Goal: Information Seeking & Learning: Learn about a topic

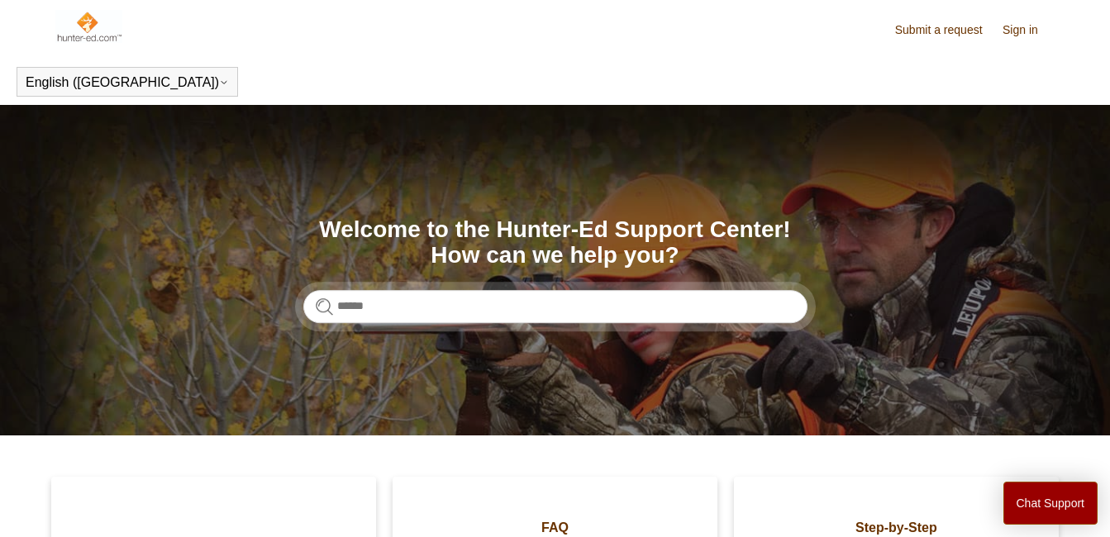
click at [1015, 33] on link "Sign in" at bounding box center [1029, 29] width 52 height 17
click at [994, 29] on span "[PERSON_NAME]" at bounding box center [987, 28] width 109 height 14
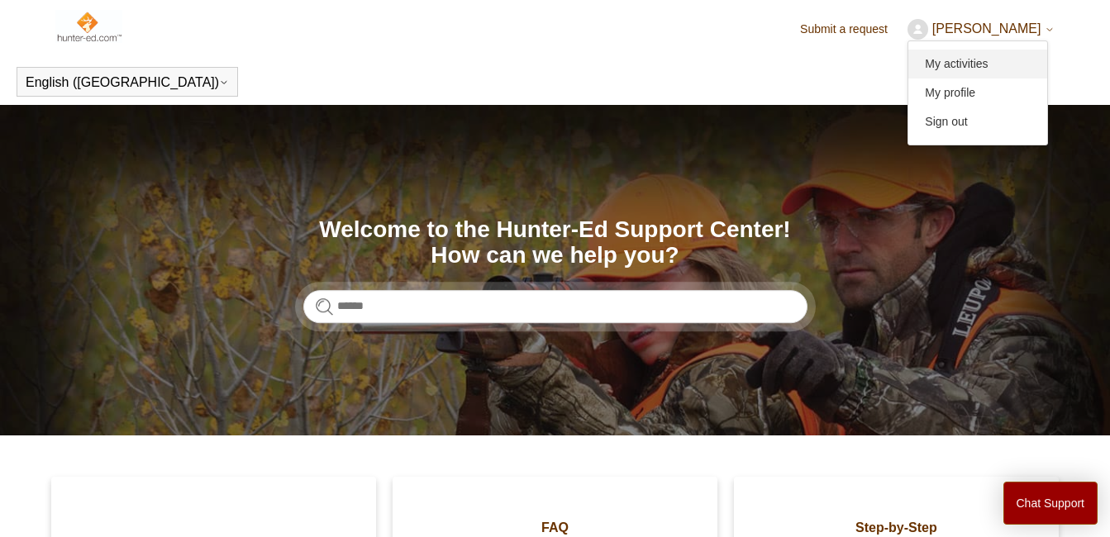
click at [993, 66] on link "My activities" at bounding box center [978, 64] width 139 height 29
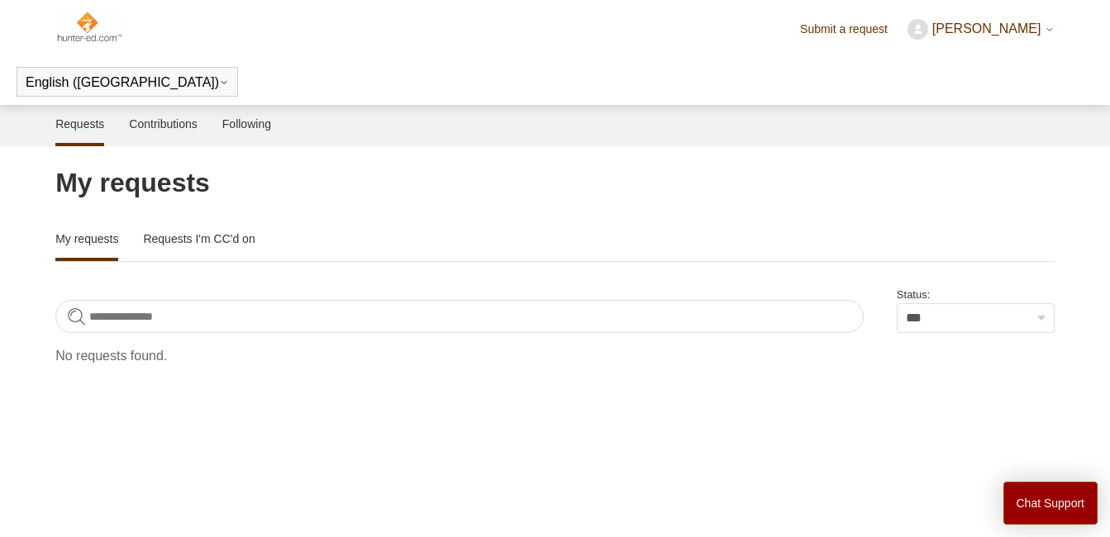
click at [1009, 24] on span "Gabriel Hill" at bounding box center [987, 28] width 109 height 14
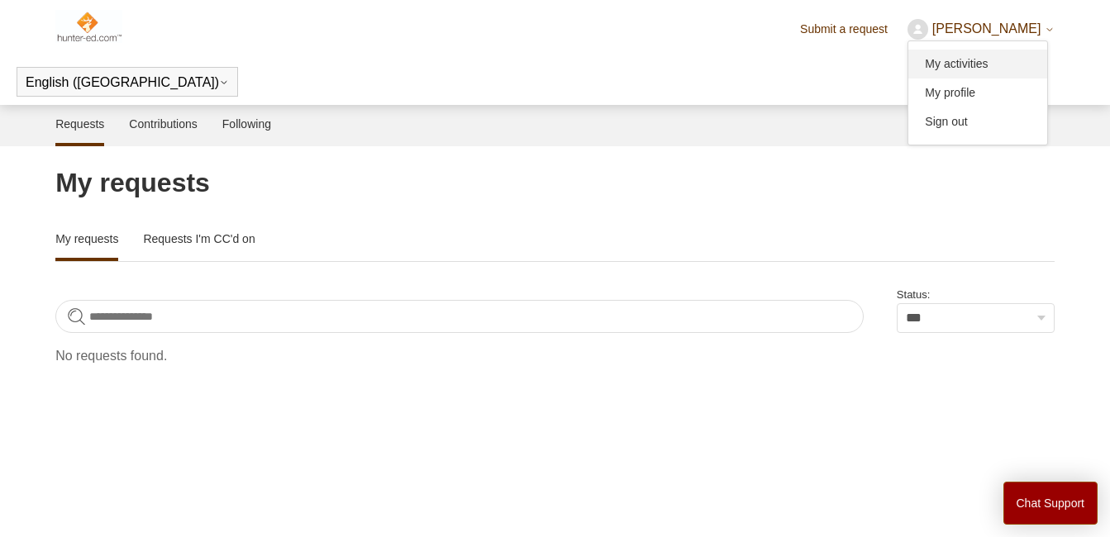
click at [1008, 62] on link "My activities" at bounding box center [978, 64] width 139 height 29
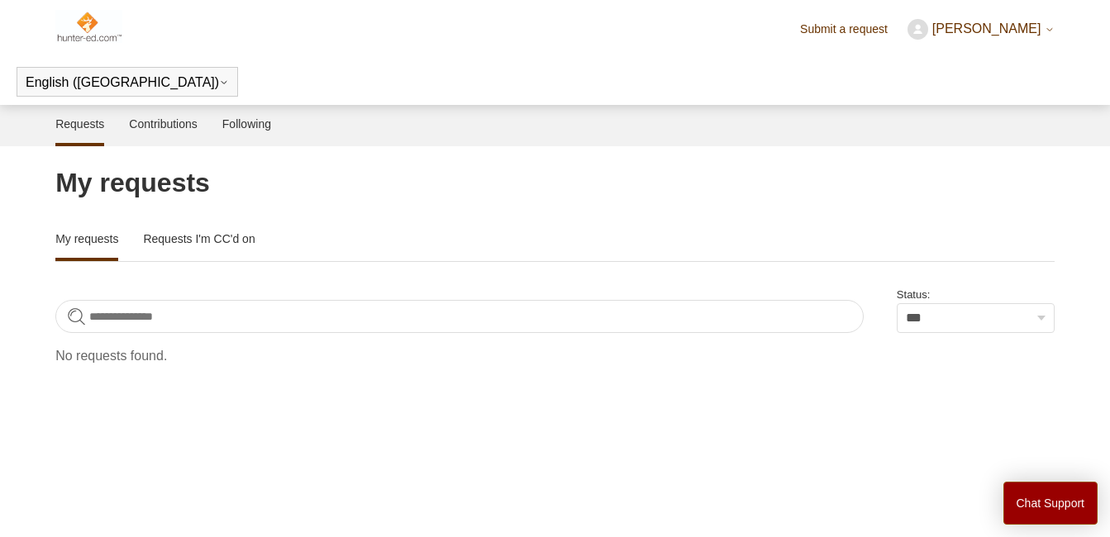
click at [1012, 28] on span "Gabriel Hill" at bounding box center [987, 28] width 109 height 14
click at [1005, 88] on link "My profile" at bounding box center [978, 93] width 139 height 29
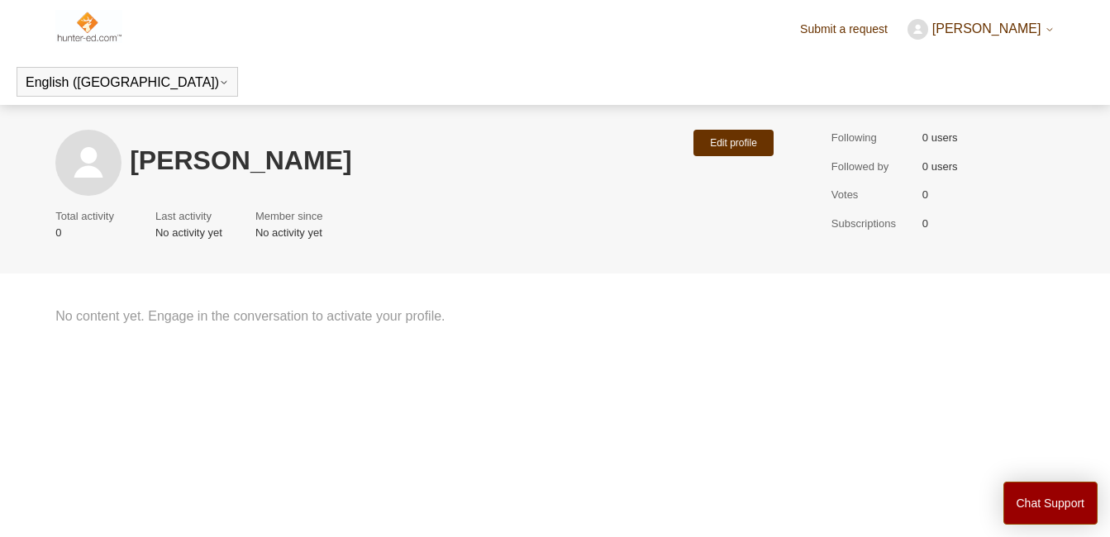
click at [87, 37] on img at bounding box center [88, 26] width 67 height 33
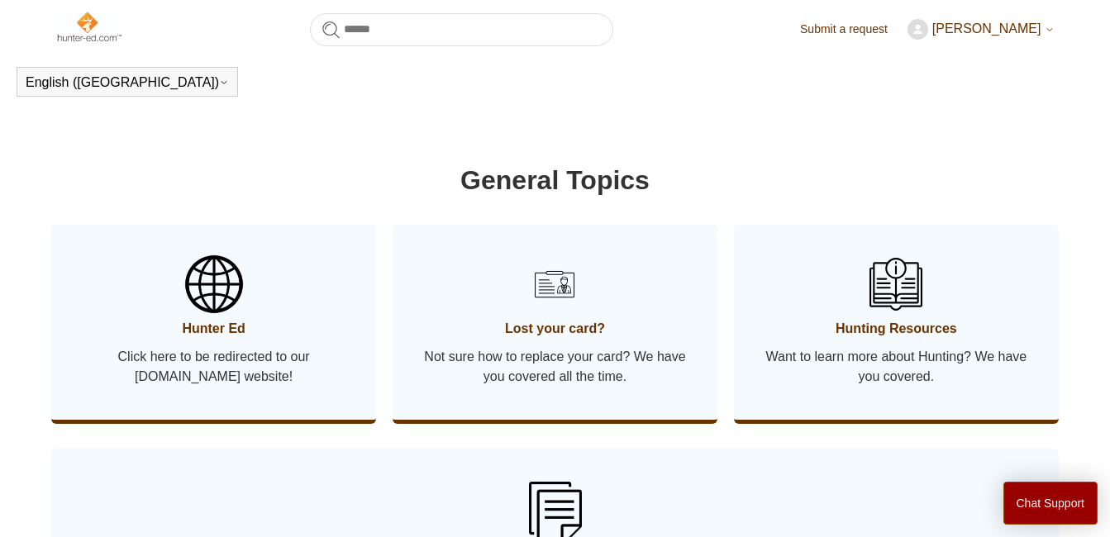
scroll to position [781, 0]
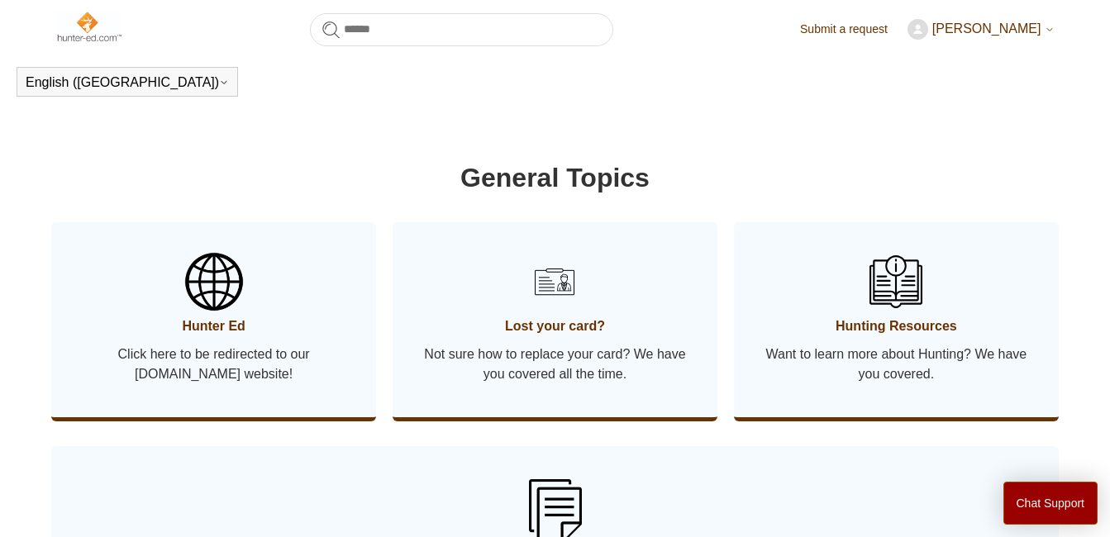
click at [177, 327] on span "Hunter Ed" at bounding box center [213, 327] width 275 height 20
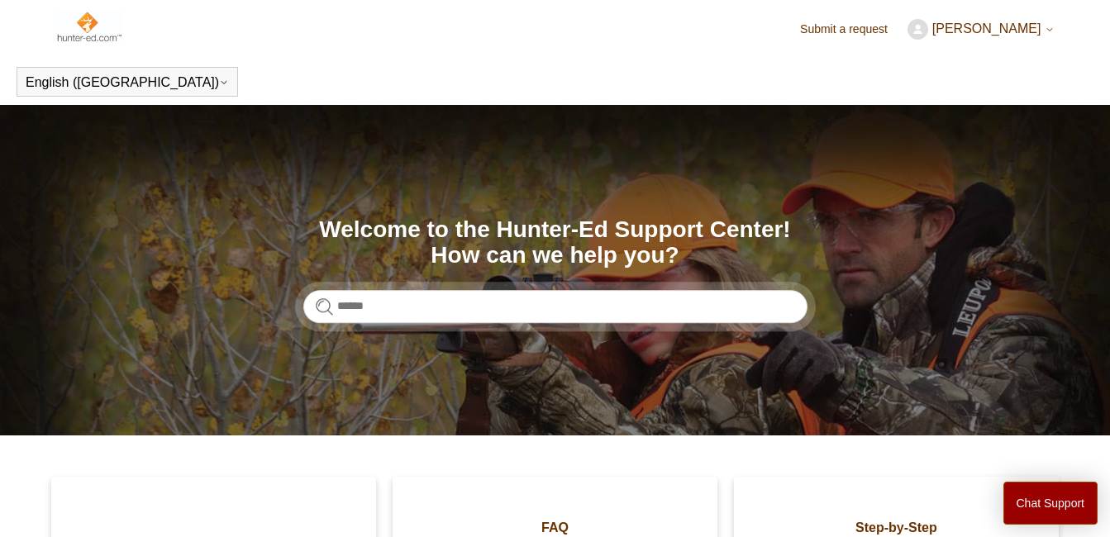
click at [84, 32] on img at bounding box center [88, 26] width 67 height 33
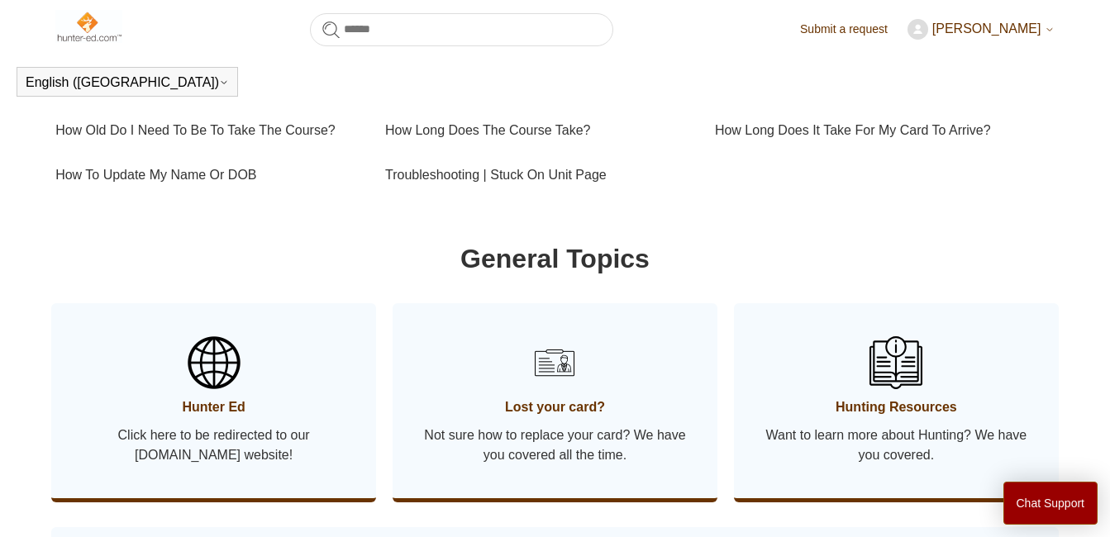
scroll to position [863, 0]
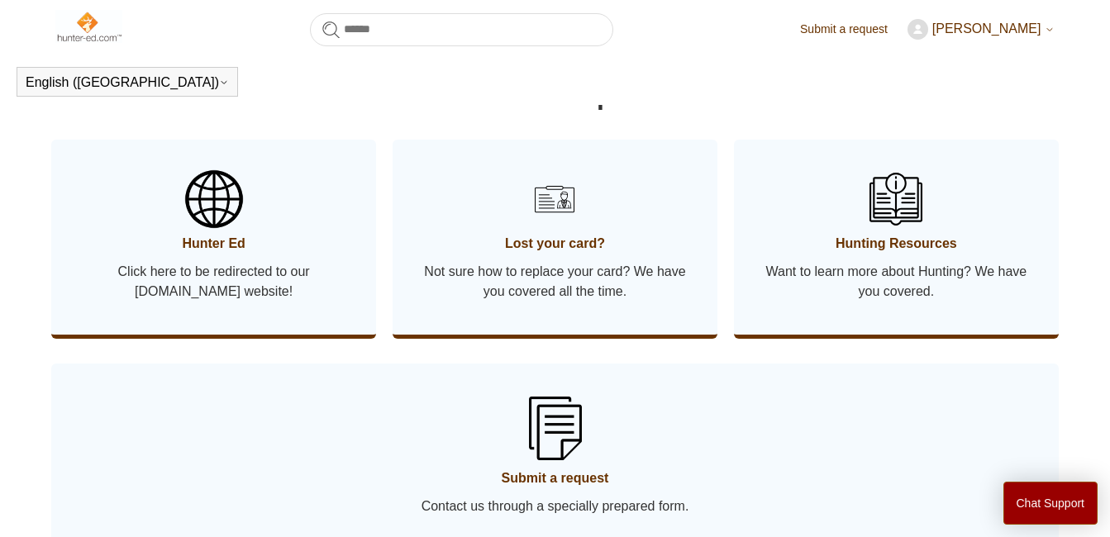
click at [212, 248] on span "Hunter Ed" at bounding box center [213, 244] width 275 height 20
